Goal: Browse casually

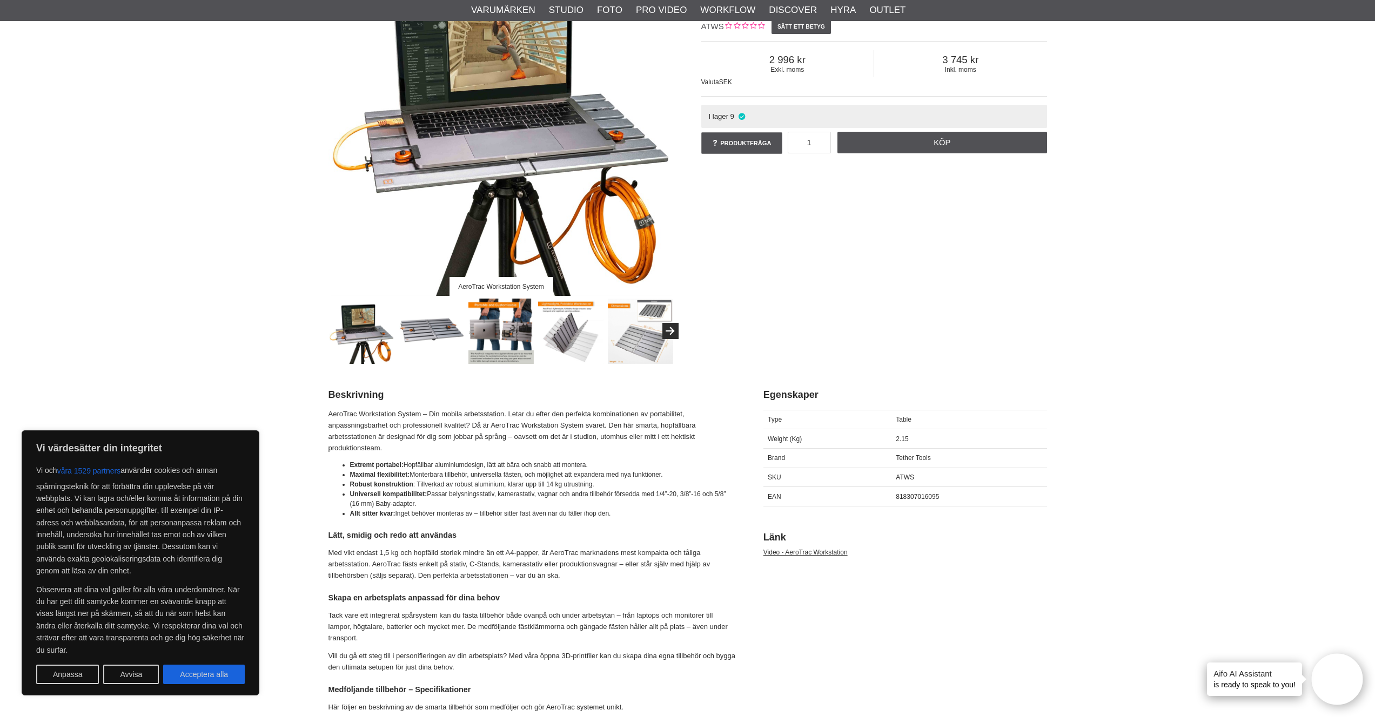
scroll to position [195, 0]
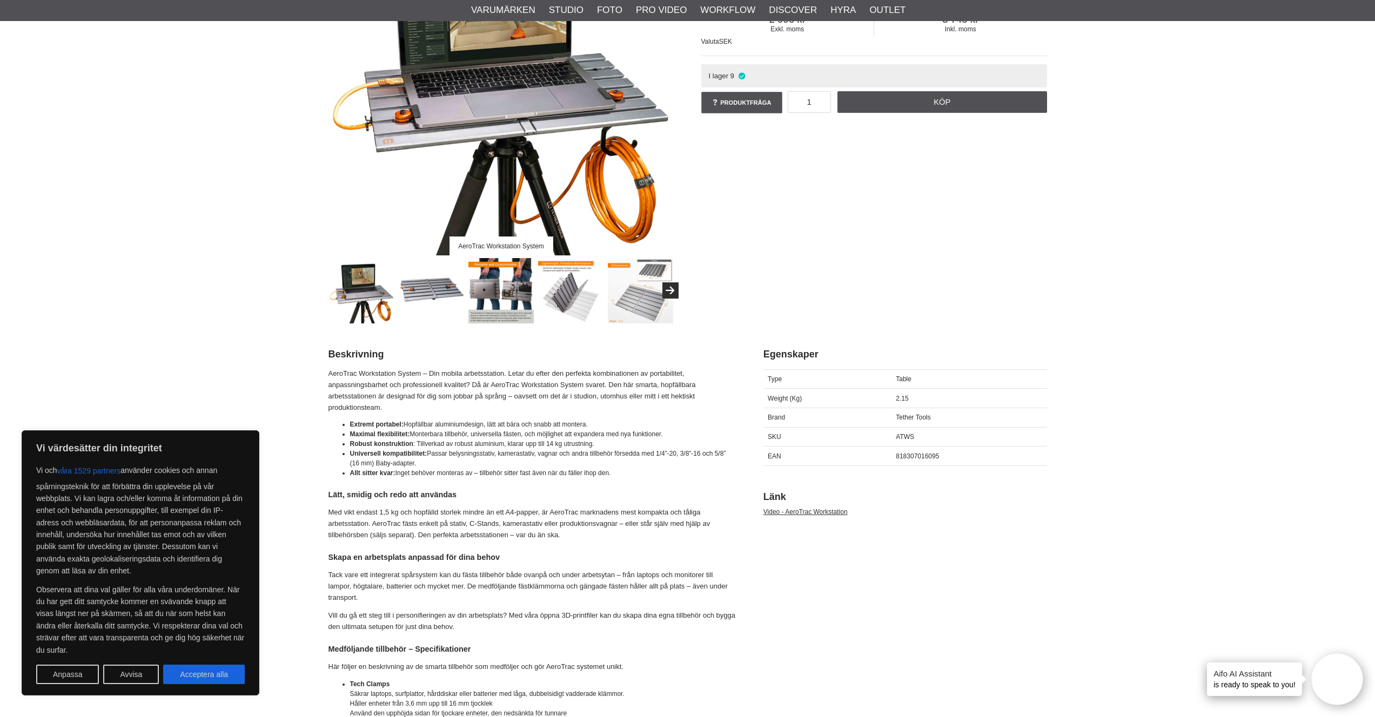
click at [433, 288] on img at bounding box center [431, 290] width 65 height 65
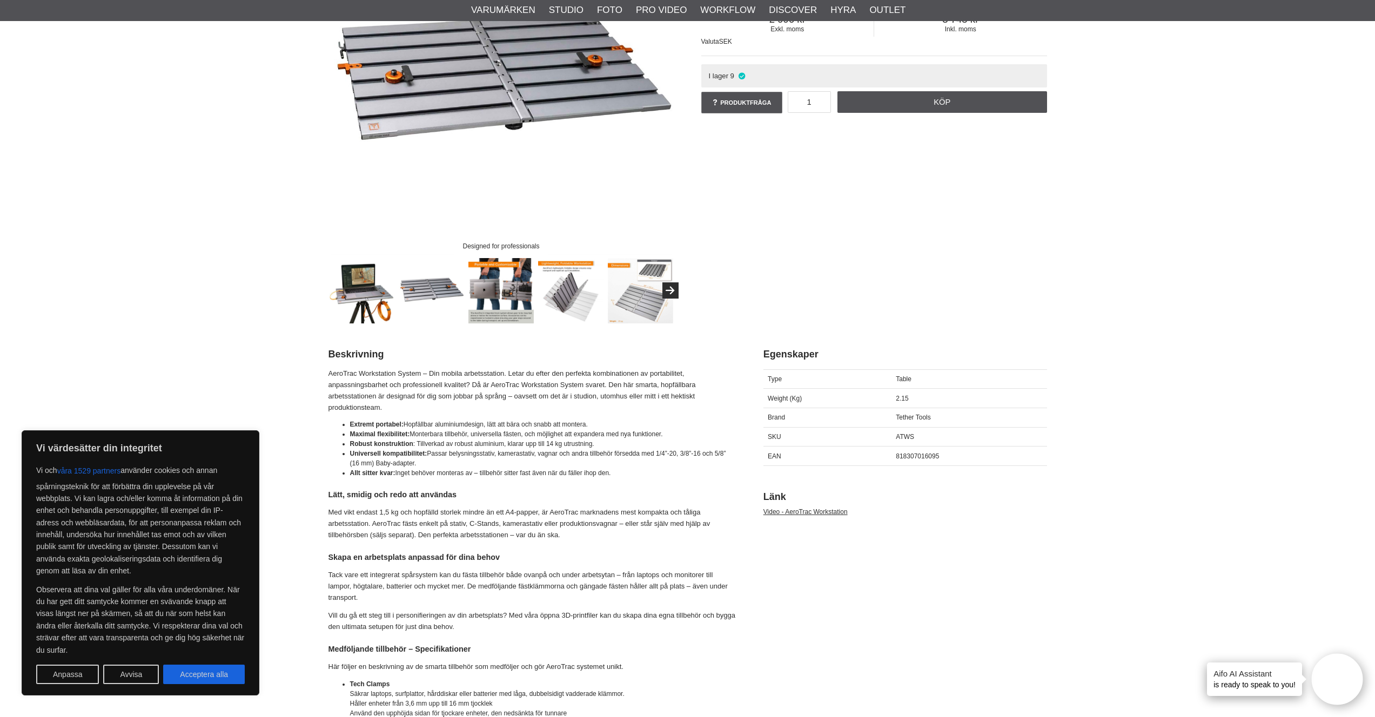
scroll to position [14, 0]
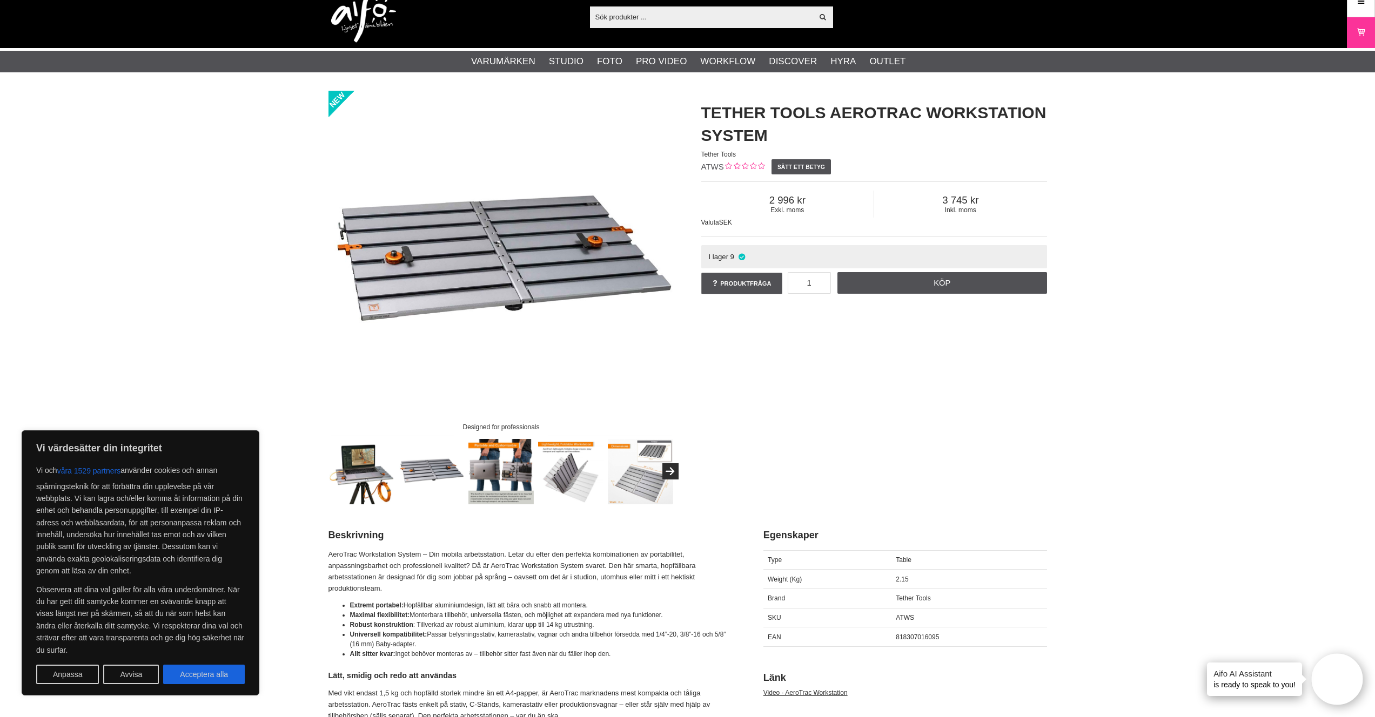
click at [498, 467] on img at bounding box center [500, 471] width 65 height 65
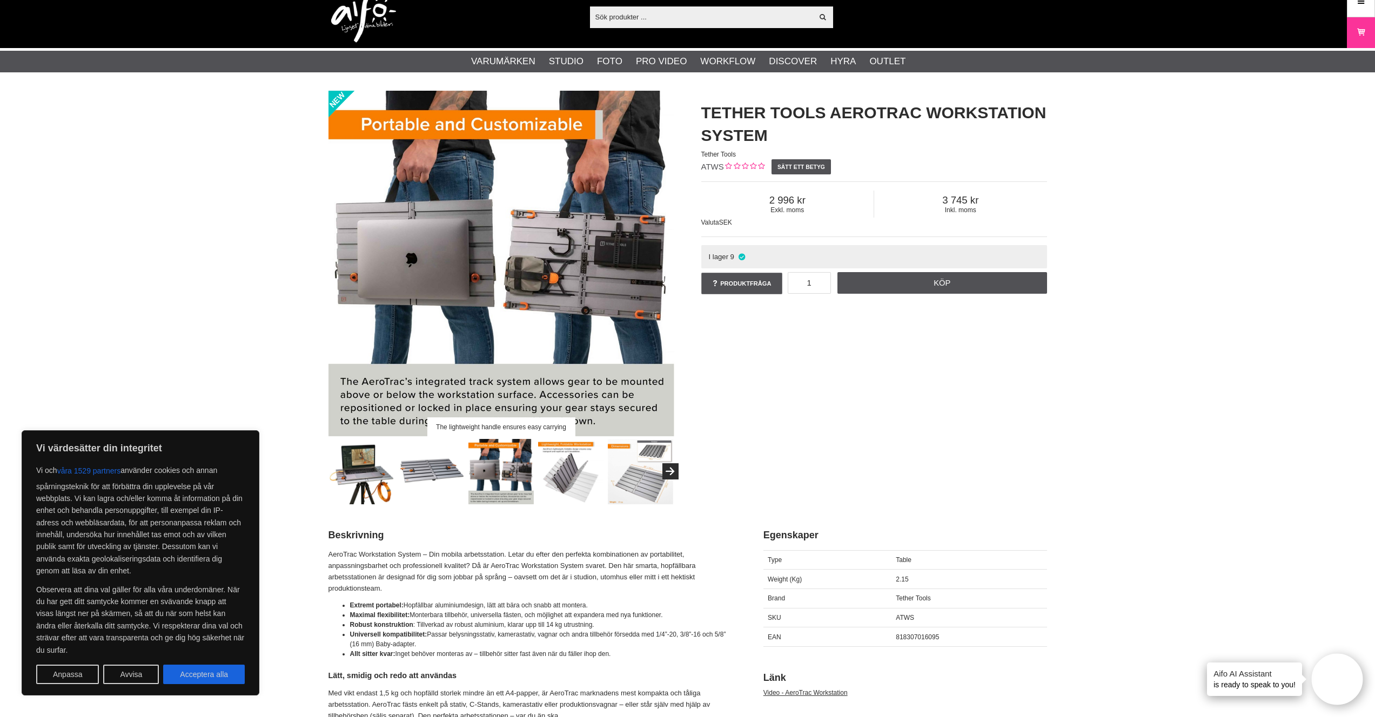
click at [580, 472] on img at bounding box center [570, 471] width 65 height 65
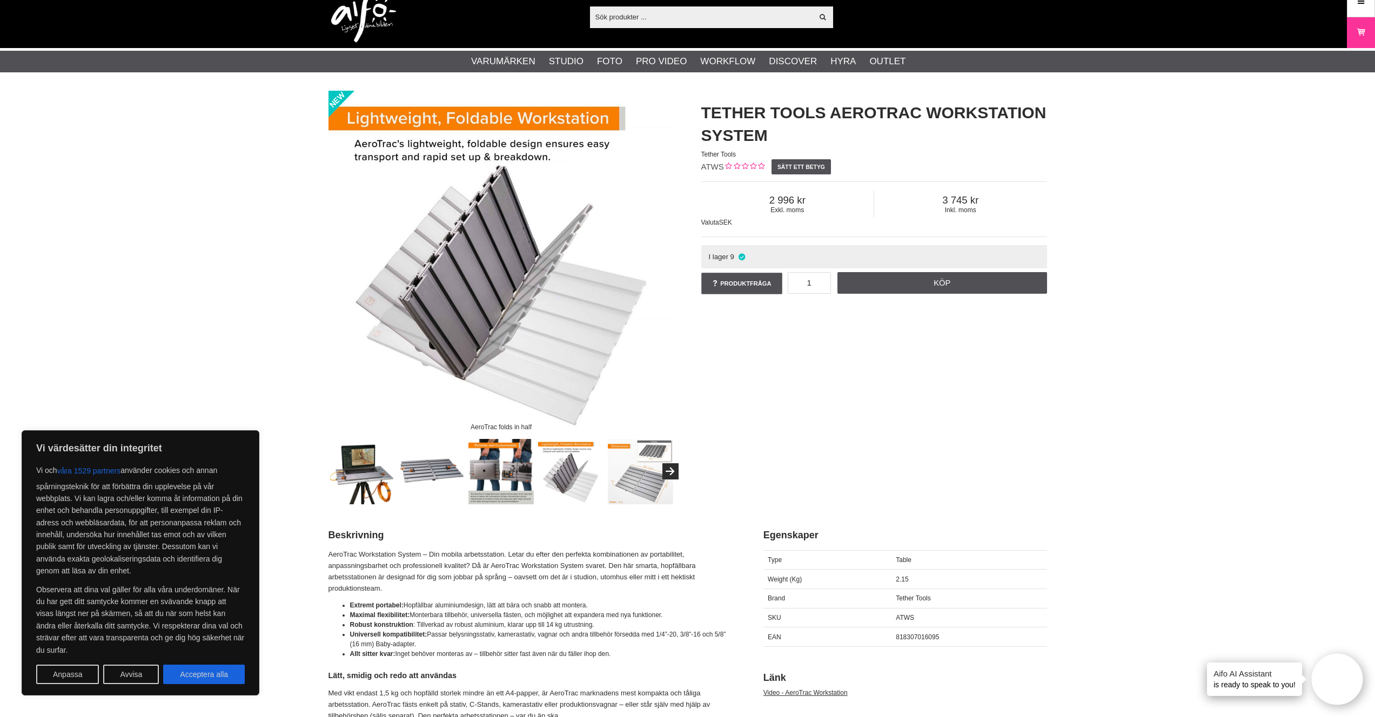
click at [656, 475] on img at bounding box center [640, 471] width 65 height 65
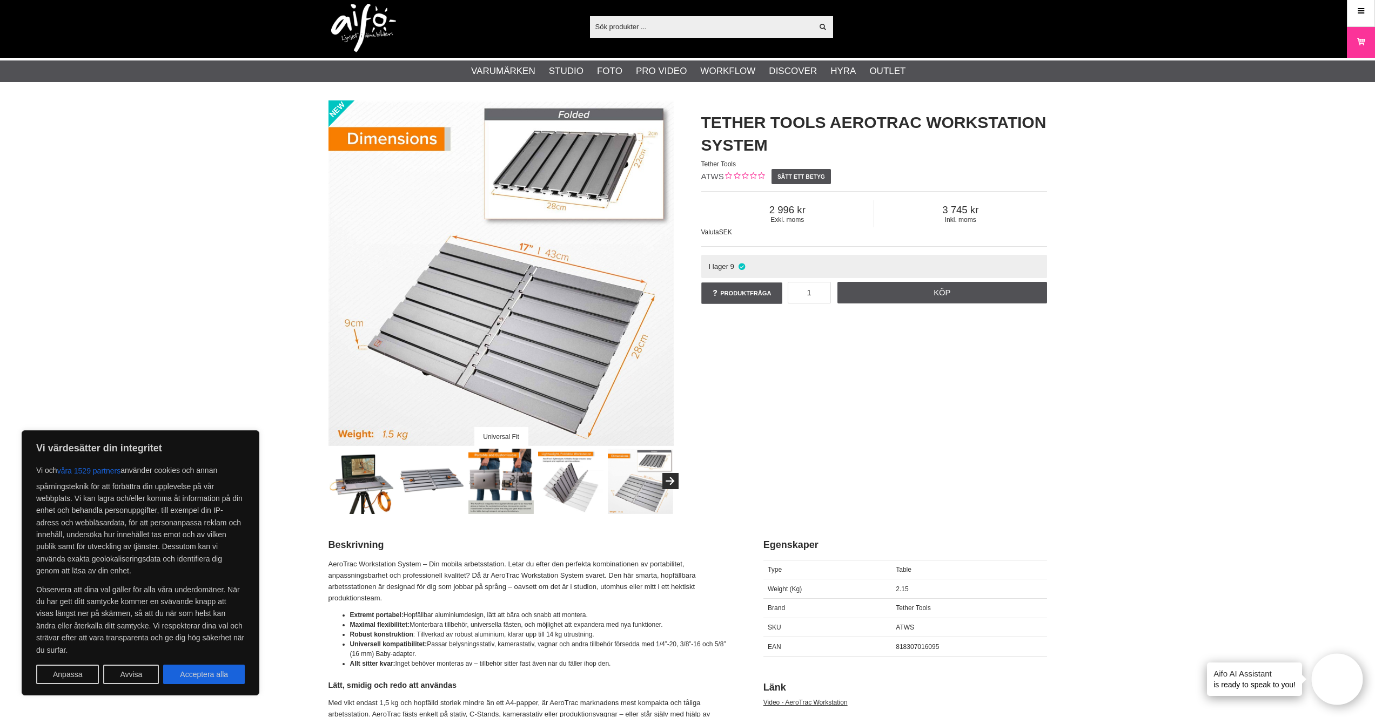
scroll to position [0, 0]
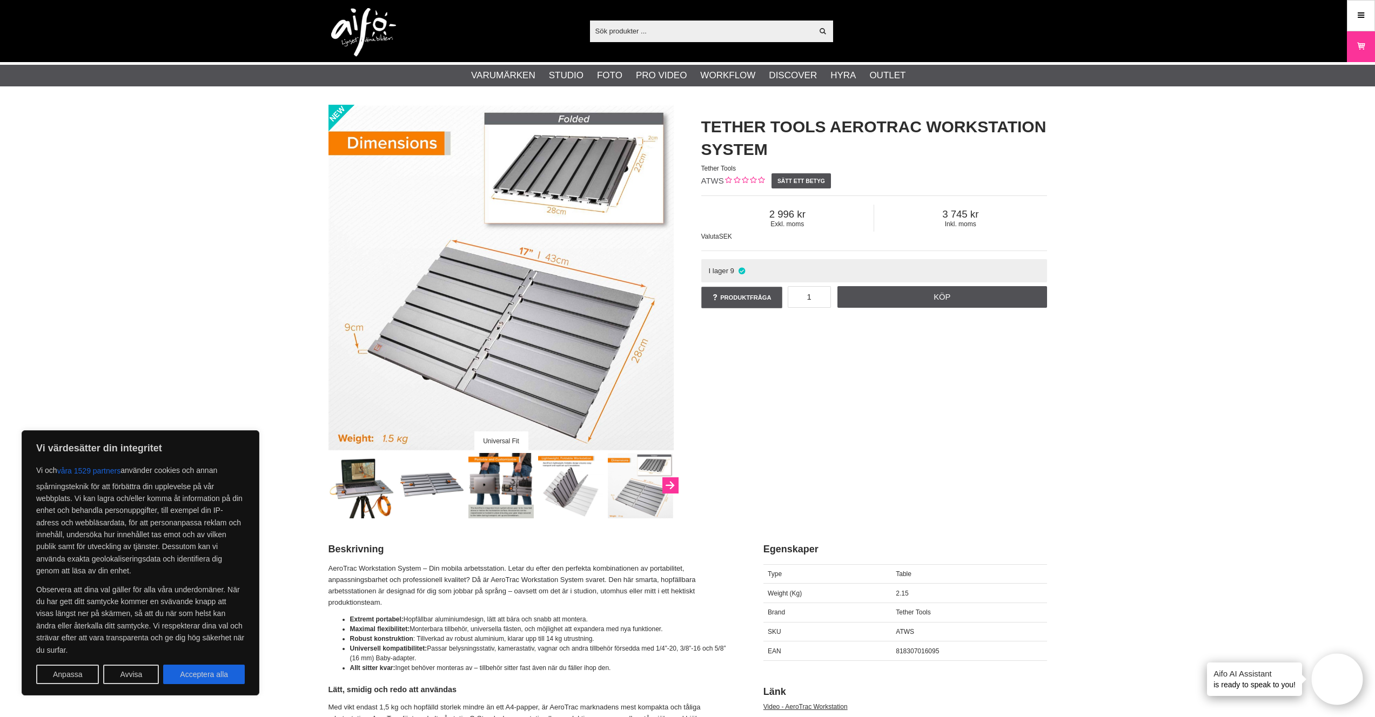
click at [668, 487] on button "Next" at bounding box center [670, 486] width 16 height 16
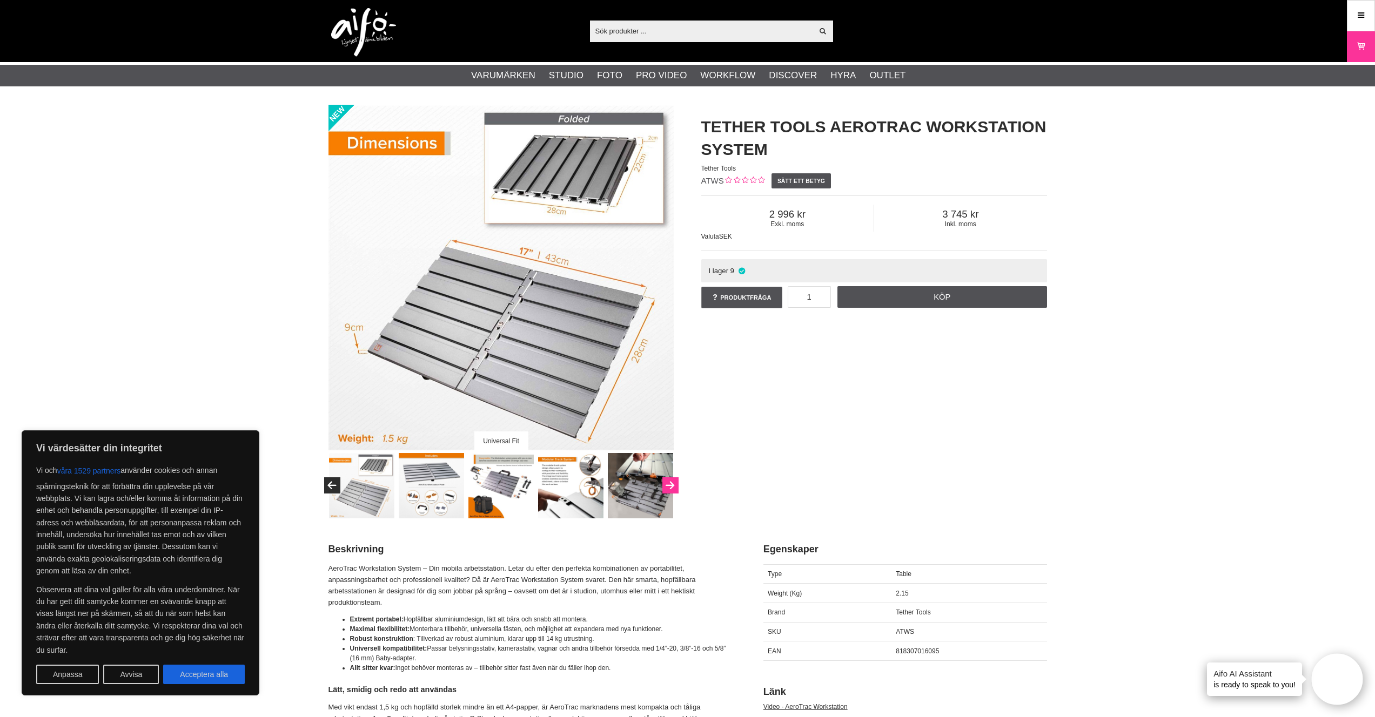
click at [668, 487] on icon "Next" at bounding box center [669, 486] width 13 height 10
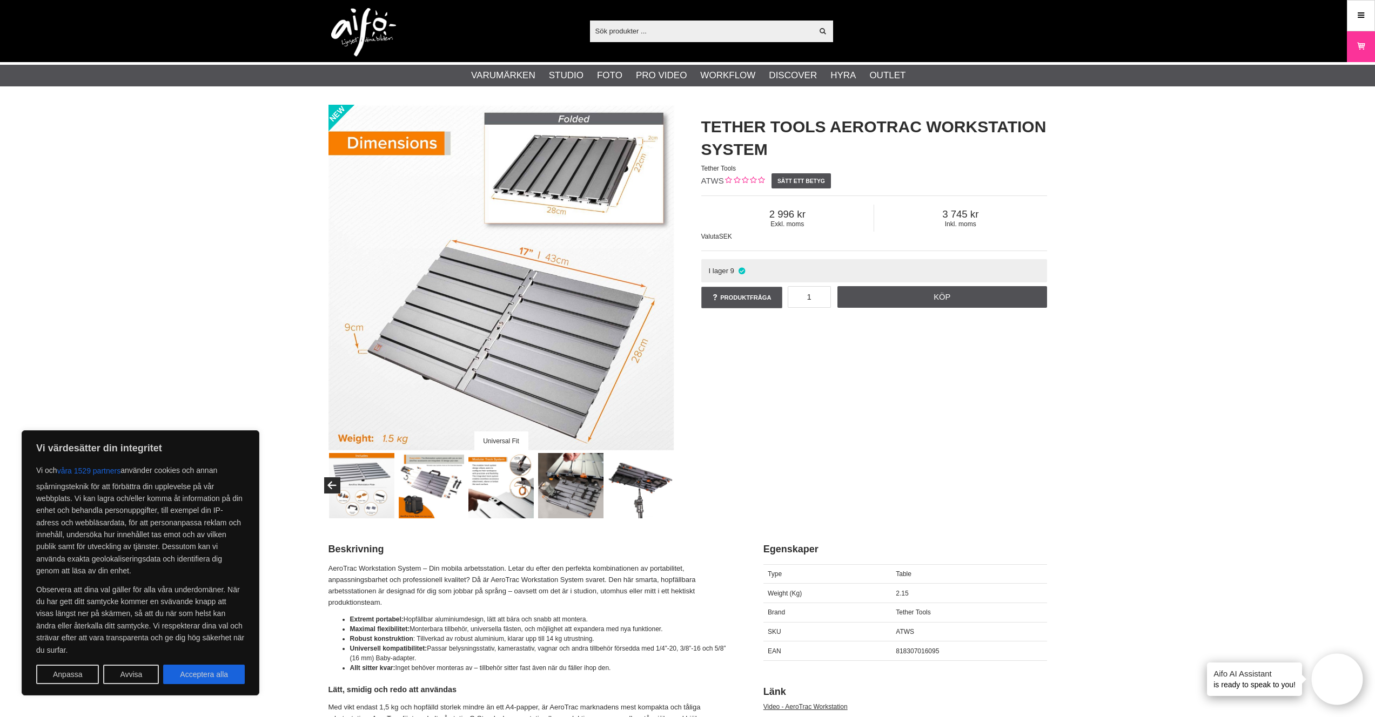
click at [630, 490] on img at bounding box center [640, 485] width 65 height 65
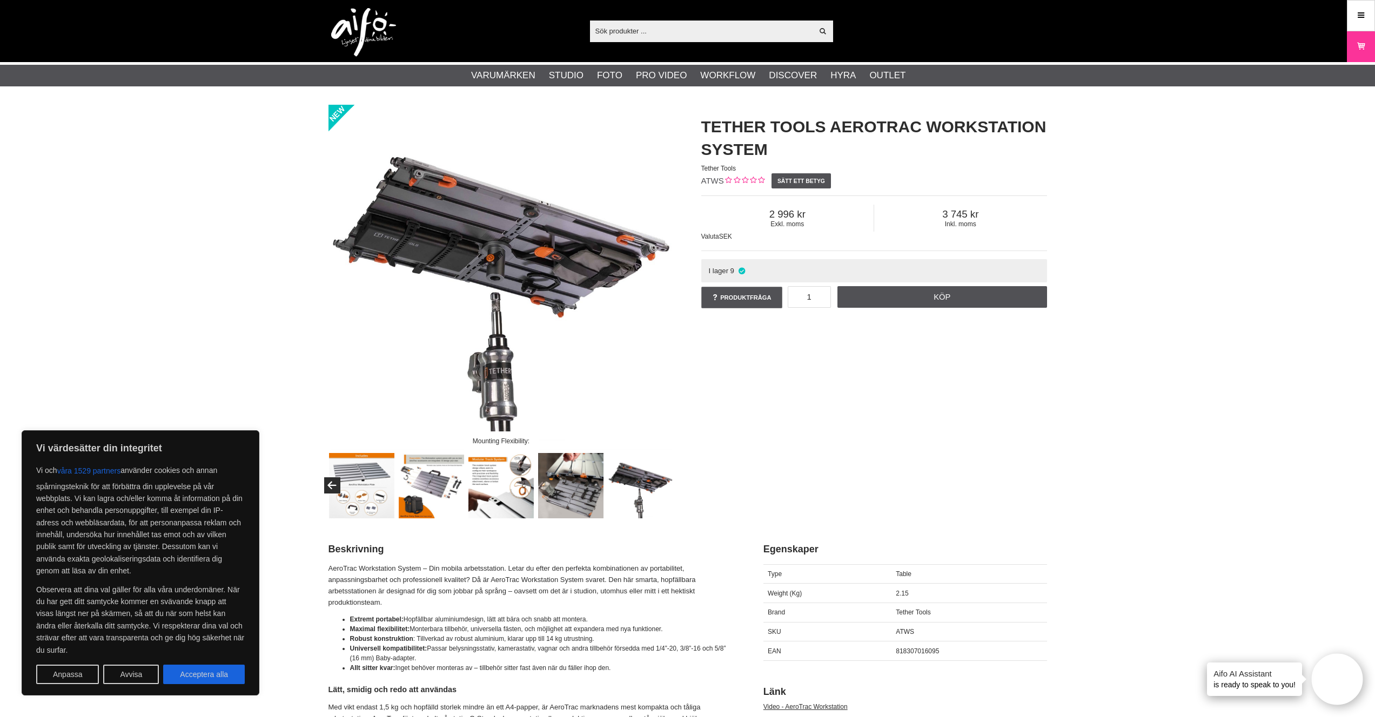
click at [582, 492] on img at bounding box center [570, 485] width 65 height 65
